Goal: Navigation & Orientation: Understand site structure

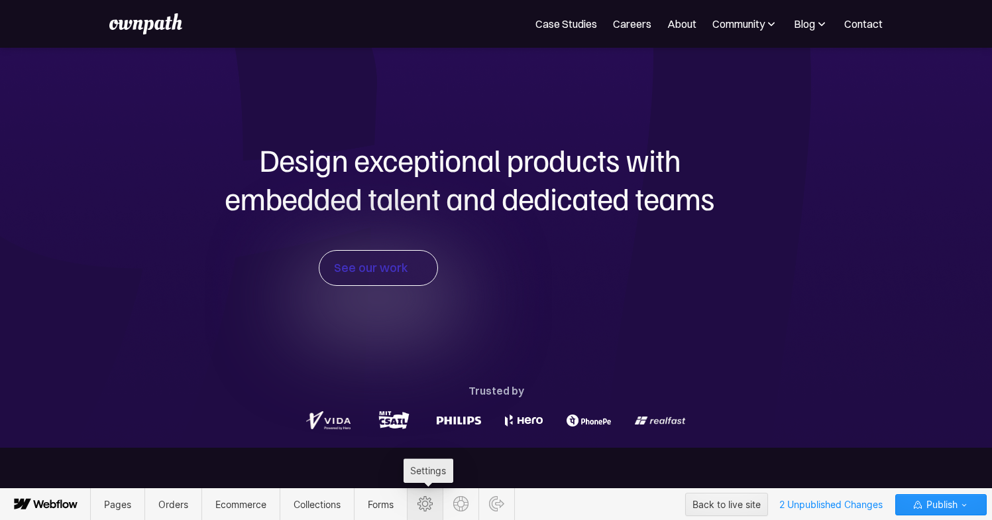
click at [429, 509] on icon at bounding box center [425, 503] width 15 height 15
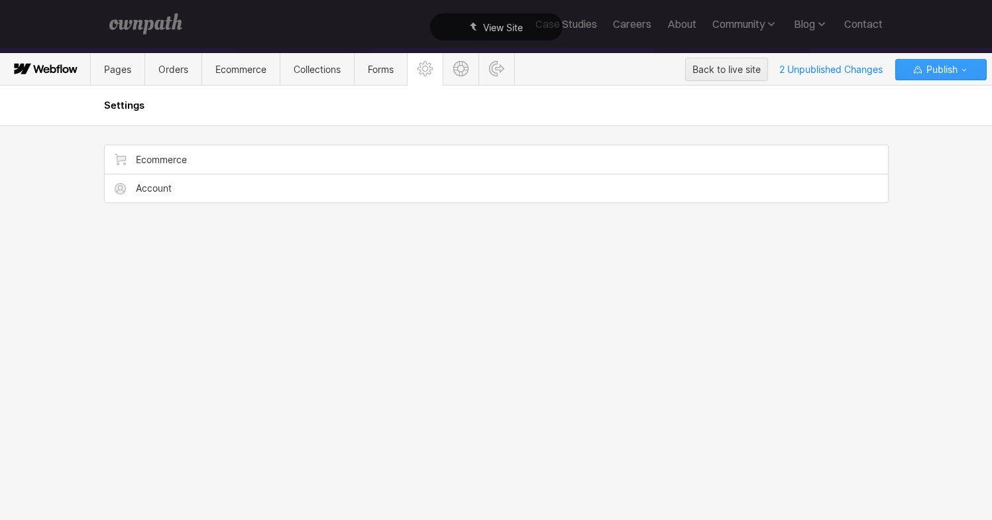
click at [973, 73] on button "Publish" at bounding box center [941, 69] width 91 height 21
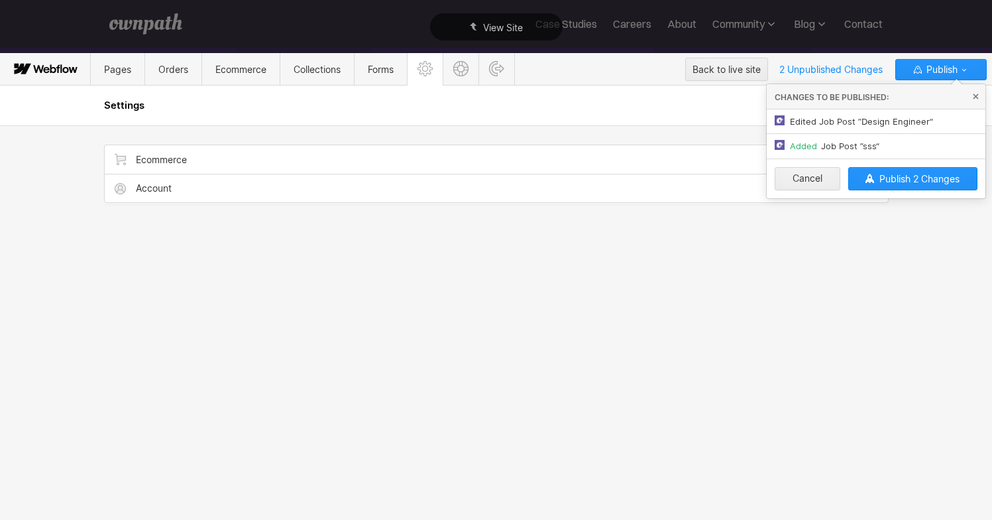
click at [625, 282] on div "Ecommerce Account" at bounding box center [497, 322] width 796 height 394
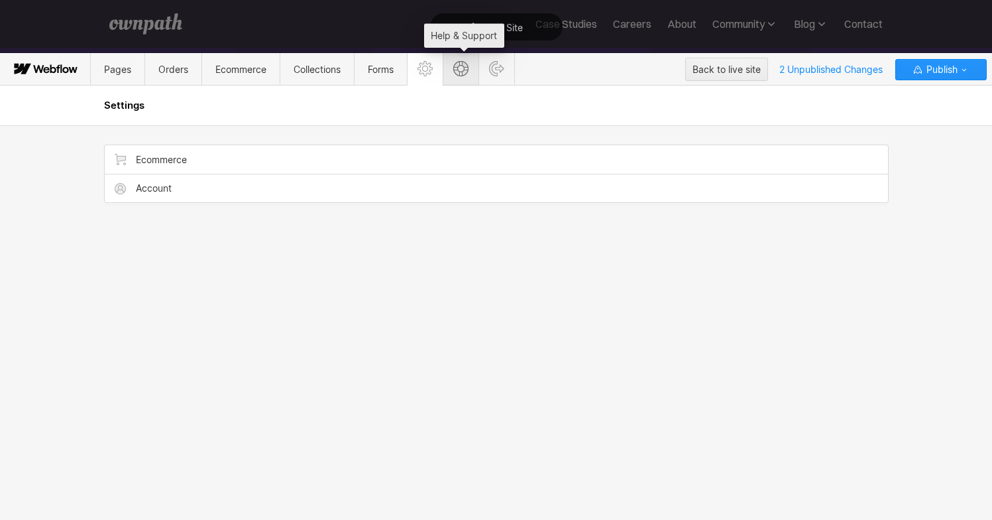
click at [460, 72] on icon at bounding box center [460, 68] width 15 height 15
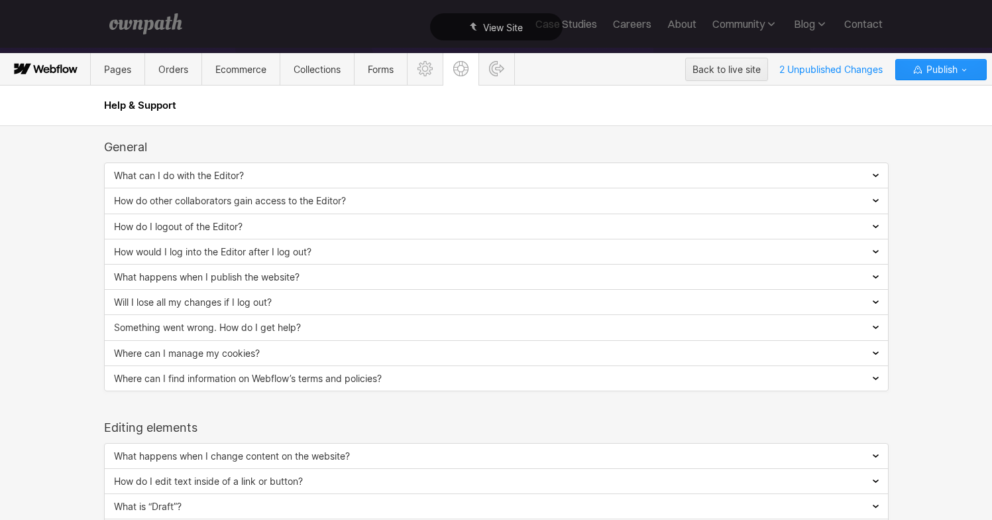
click at [50, 71] on icon at bounding box center [47, 70] width 6 height 6
click at [104, 71] on span "Pages" at bounding box center [117, 69] width 27 height 11
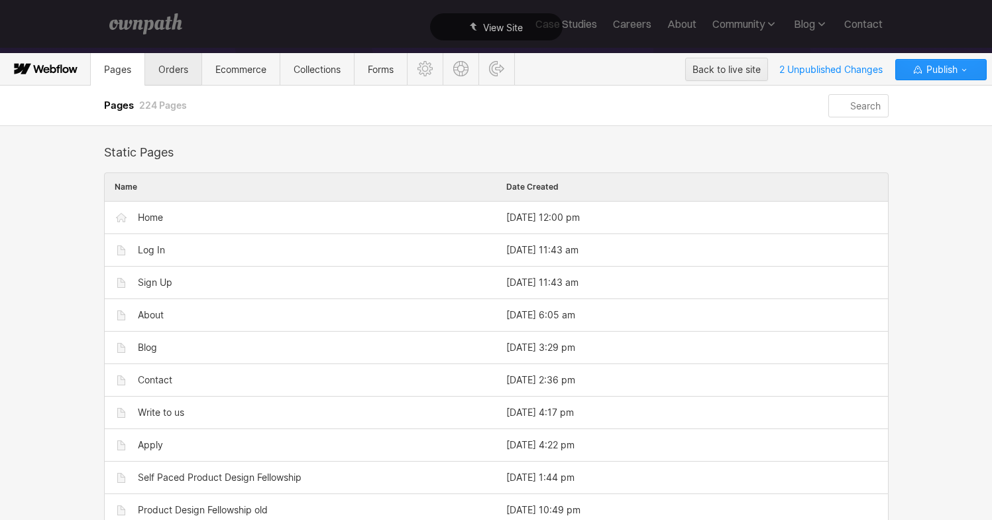
click at [165, 66] on span "Orders" at bounding box center [173, 69] width 30 height 11
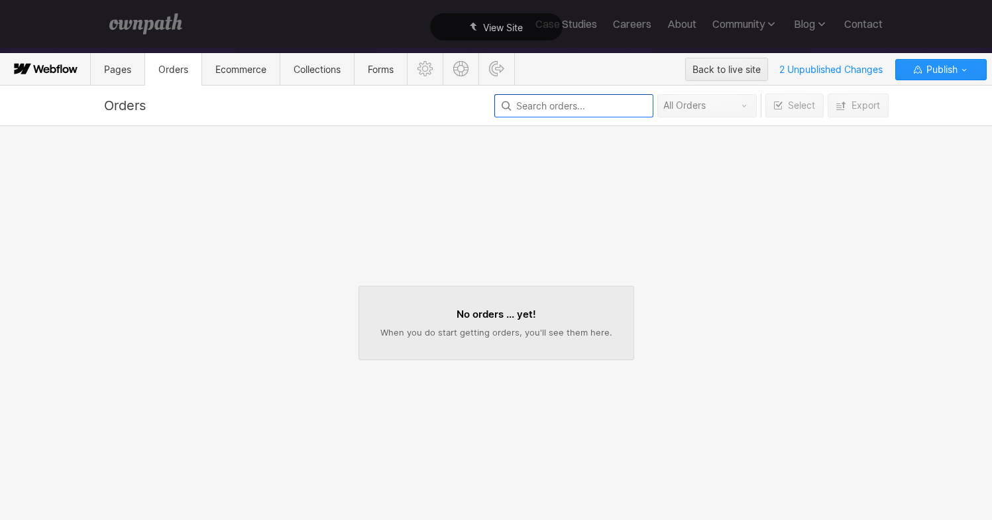
scroll to position [1, 0]
click at [255, 69] on span "Ecommerce" at bounding box center [240, 69] width 51 height 11
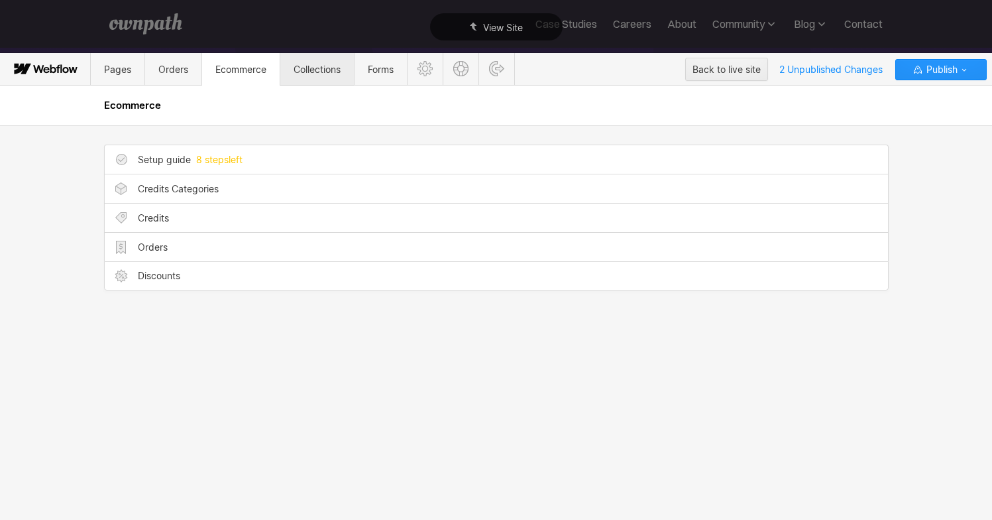
click at [302, 74] on span "Collections" at bounding box center [317, 69] width 47 height 11
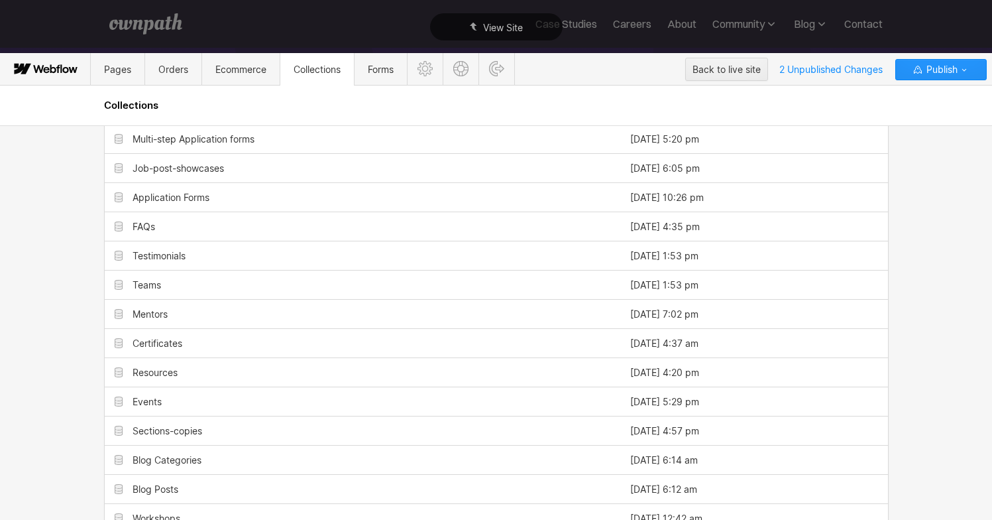
scroll to position [177, 0]
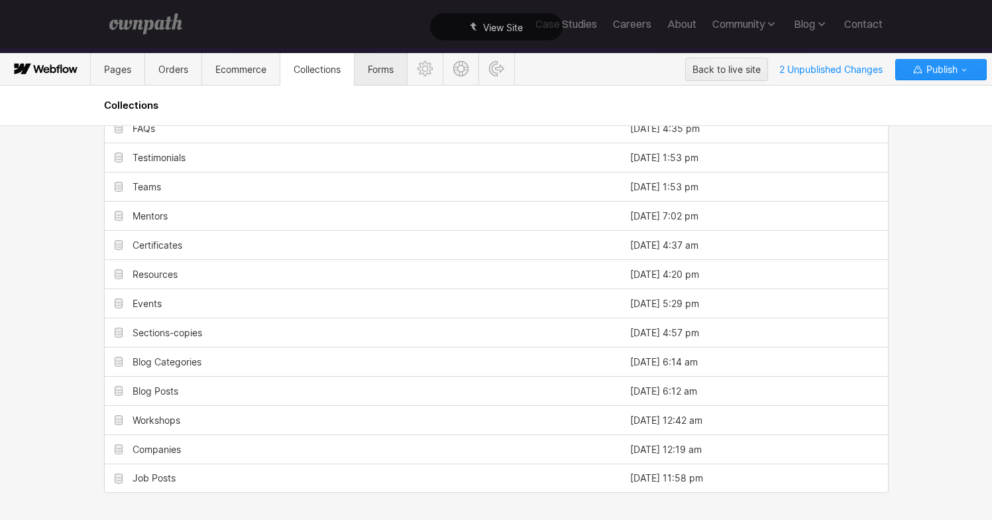
click at [388, 76] on span "Forms" at bounding box center [381, 69] width 52 height 32
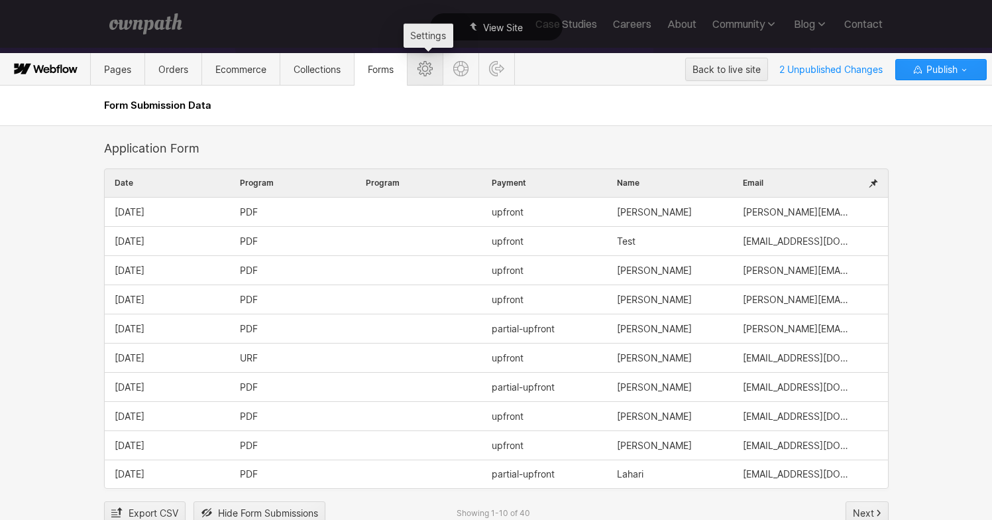
click at [433, 70] on icon at bounding box center [425, 68] width 15 height 15
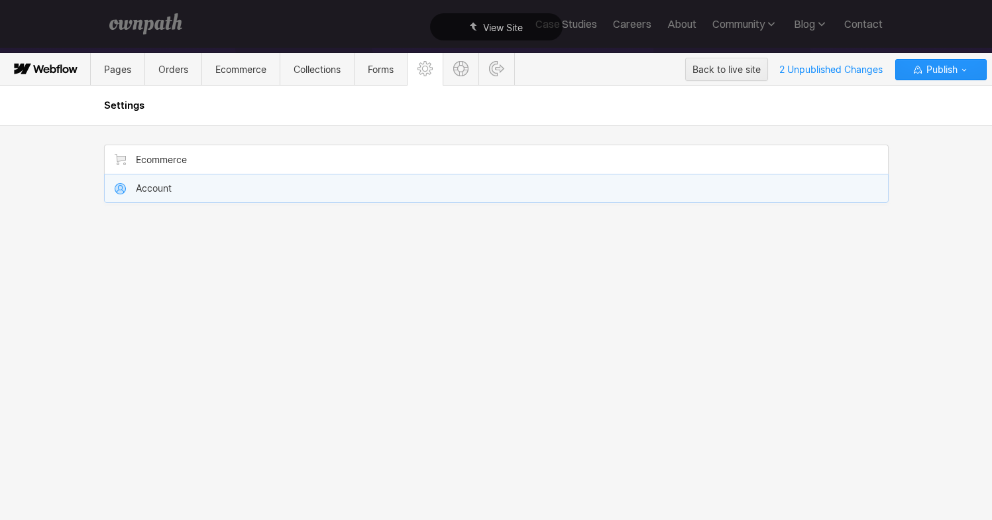
click at [389, 184] on div "Account" at bounding box center [497, 188] width 784 height 28
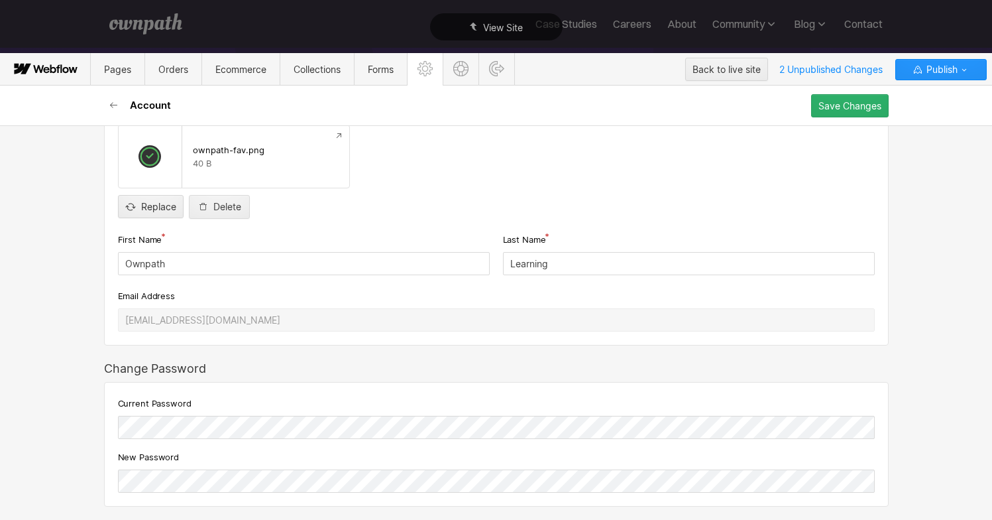
scroll to position [0, 0]
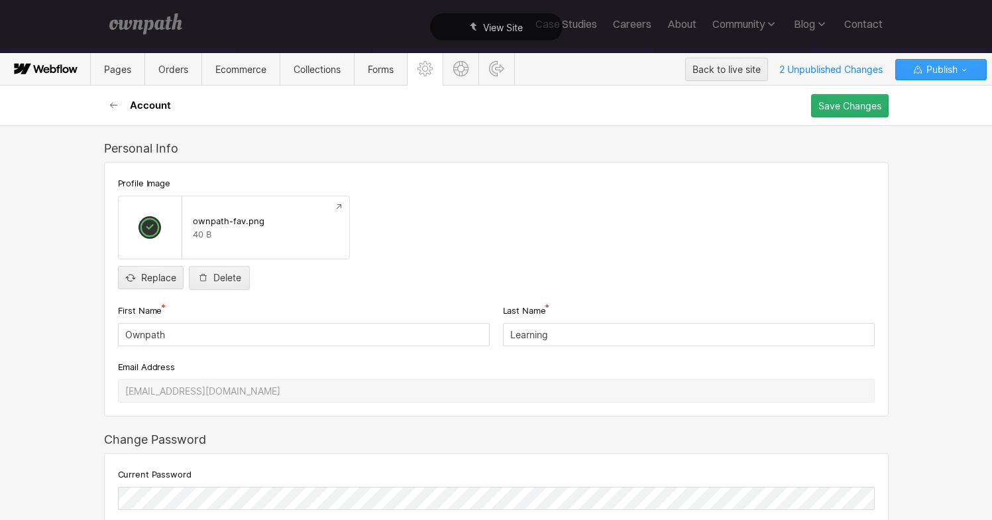
click at [964, 66] on icon "button" at bounding box center [964, 69] width 11 height 11
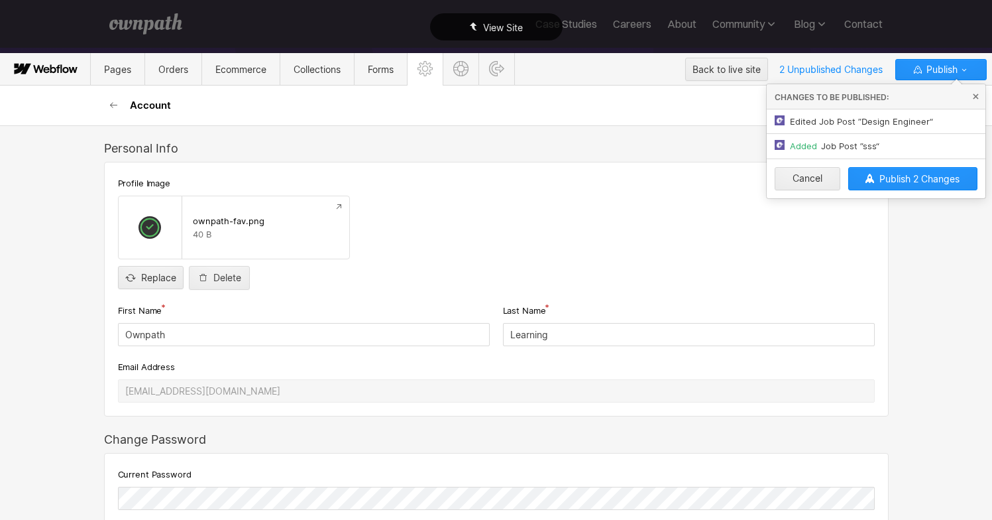
click at [937, 24] on div "View Site" at bounding box center [496, 27] width 992 height 54
